Goal: Find specific page/section: Find specific page/section

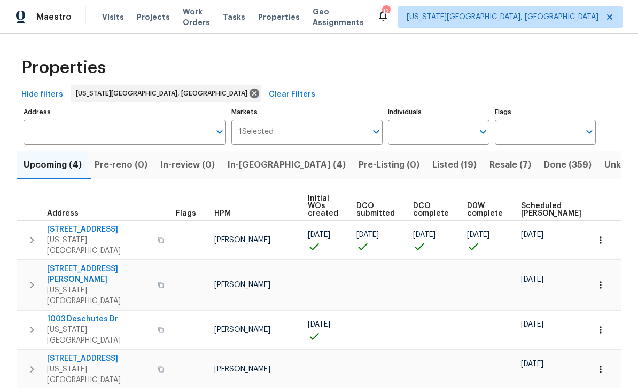
click at [265, 162] on span "In-[GEOGRAPHIC_DATA] (4)" at bounding box center [287, 165] width 118 height 15
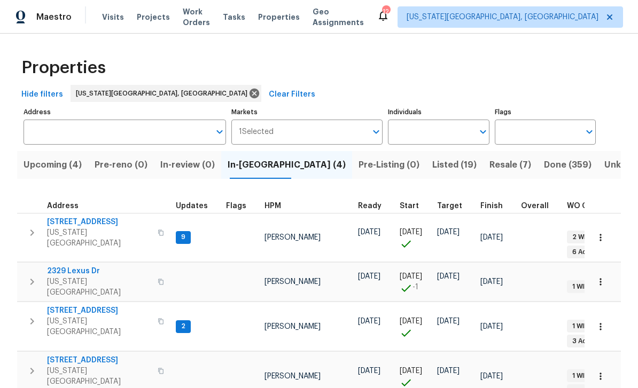
click at [72, 355] on span "[STREET_ADDRESS]" at bounding box center [99, 360] width 104 height 11
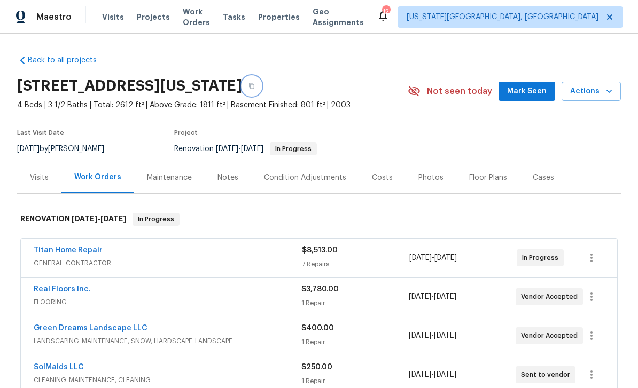
click at [261, 82] on button "button" at bounding box center [251, 85] width 19 height 19
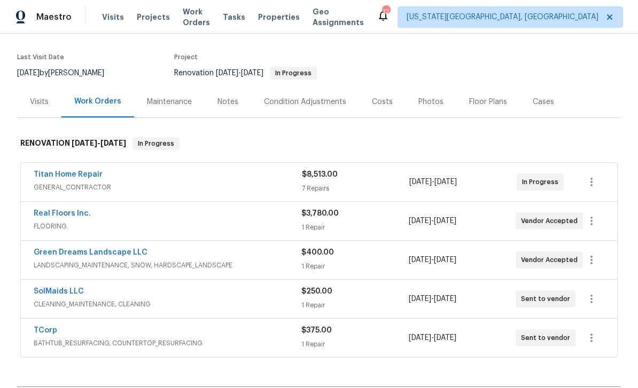
scroll to position [95, 0]
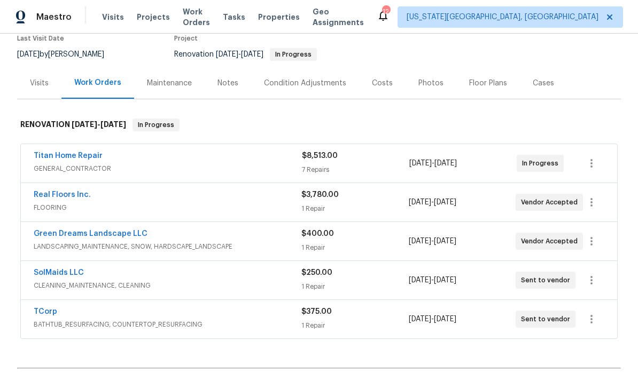
click at [387, 169] on div "7 Repairs" at bounding box center [355, 170] width 107 height 11
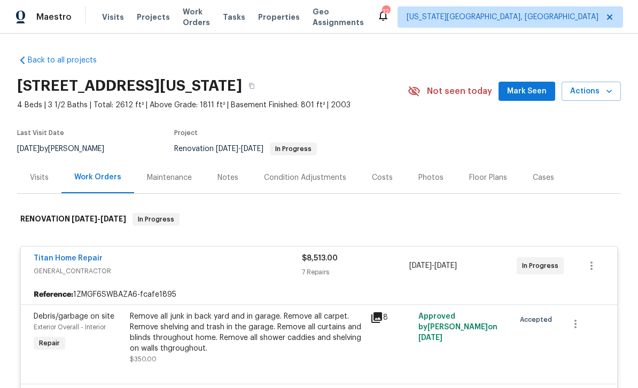
scroll to position [0, 0]
click at [524, 87] on span "Mark Seen" at bounding box center [527, 91] width 40 height 13
click at [255, 86] on icon "button" at bounding box center [251, 86] width 6 height 6
